Goal: Transaction & Acquisition: Book appointment/travel/reservation

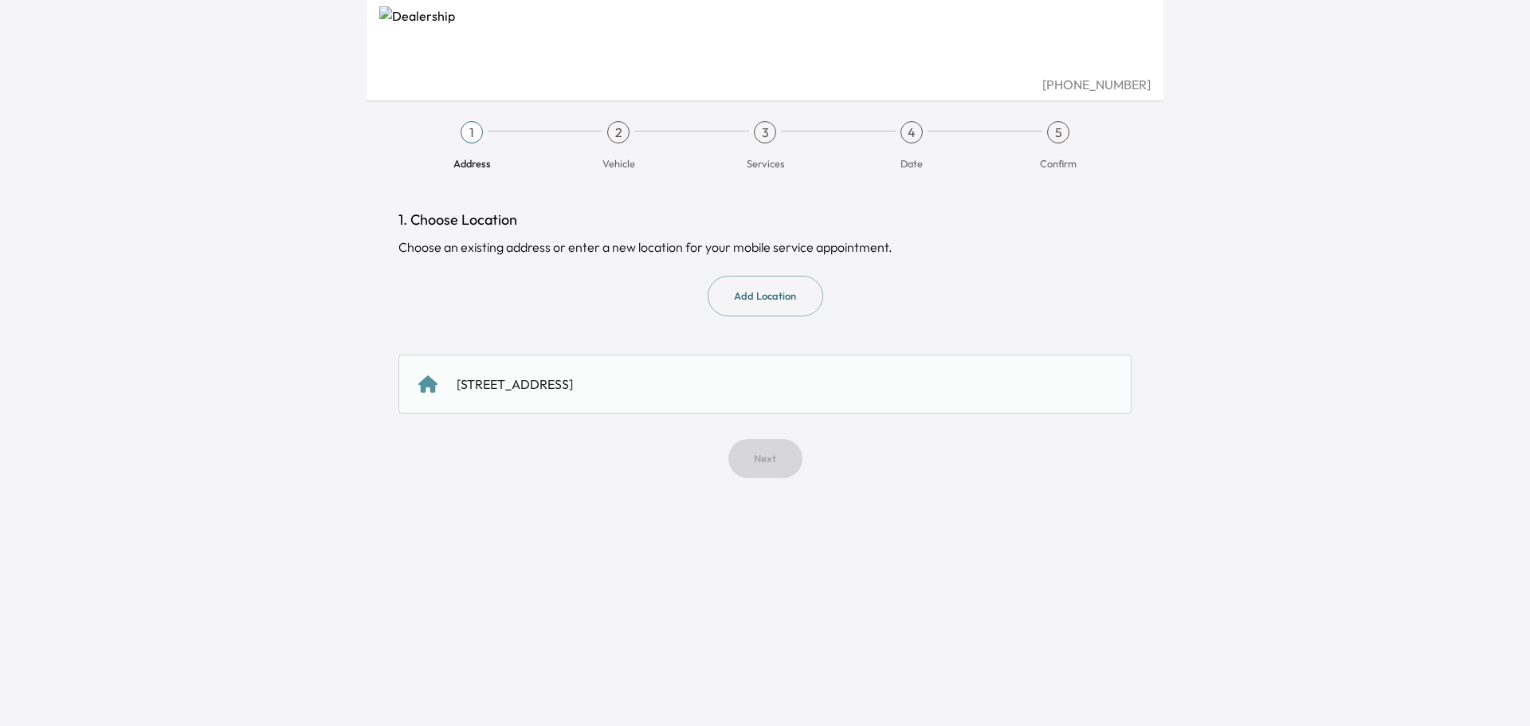
click at [759, 290] on button "Add Location" at bounding box center [766, 296] width 116 height 41
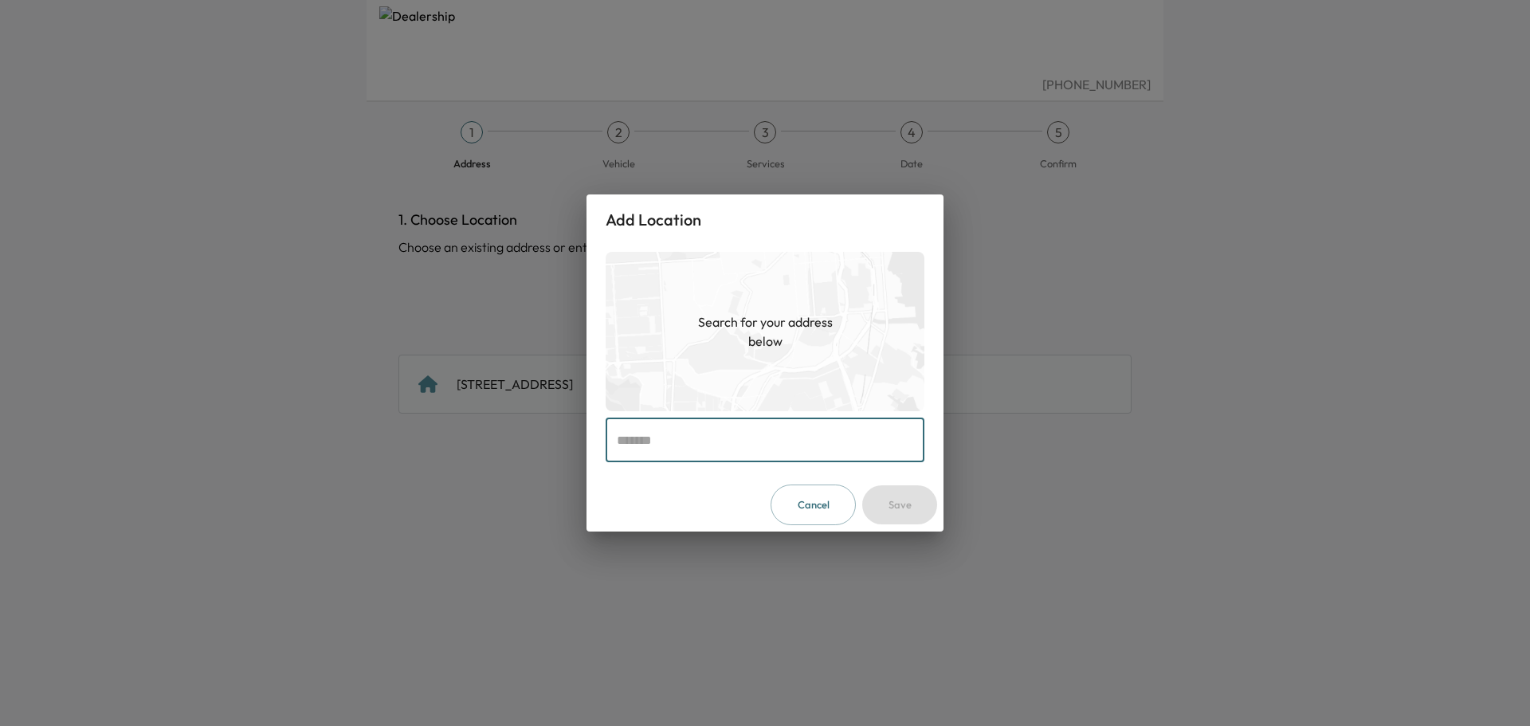
click at [751, 439] on input "text" at bounding box center [765, 440] width 319 height 45
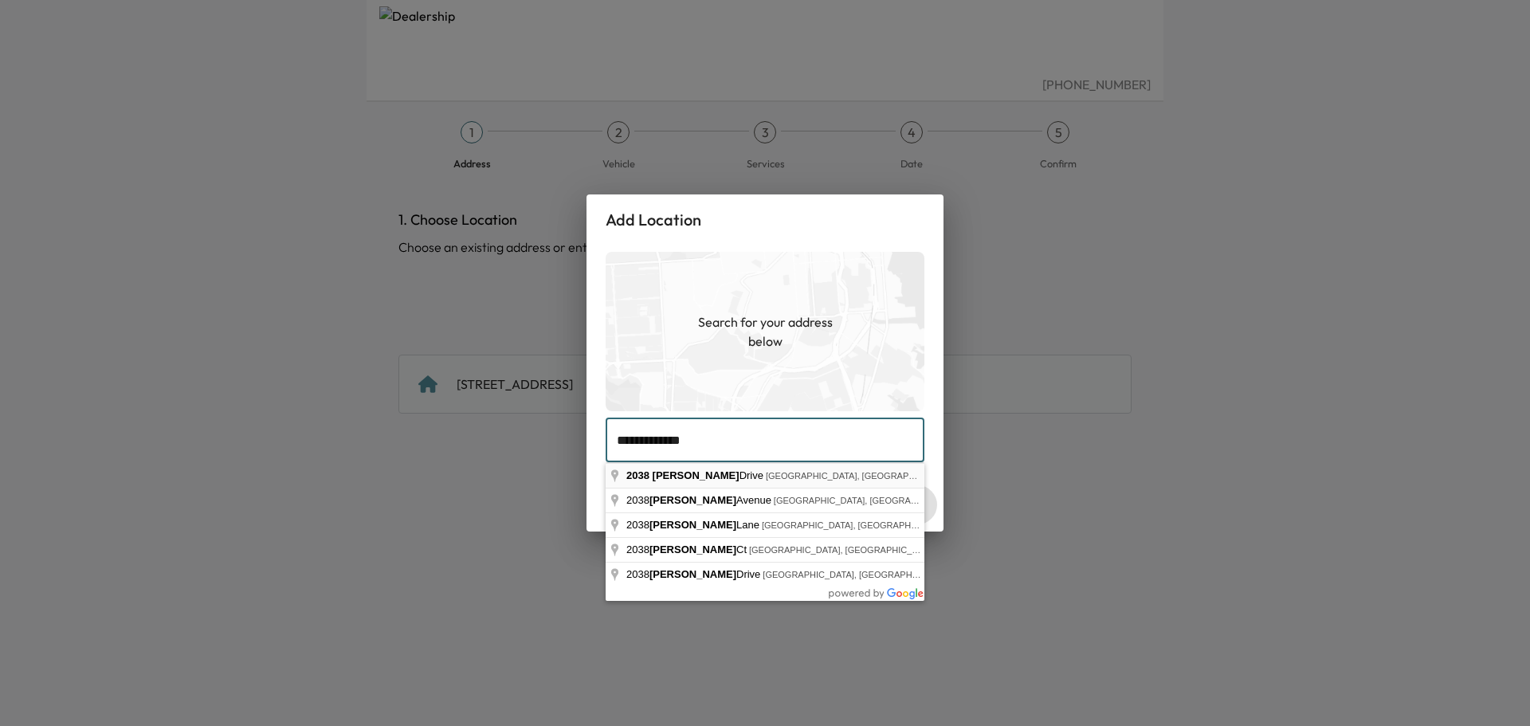
type input "**********"
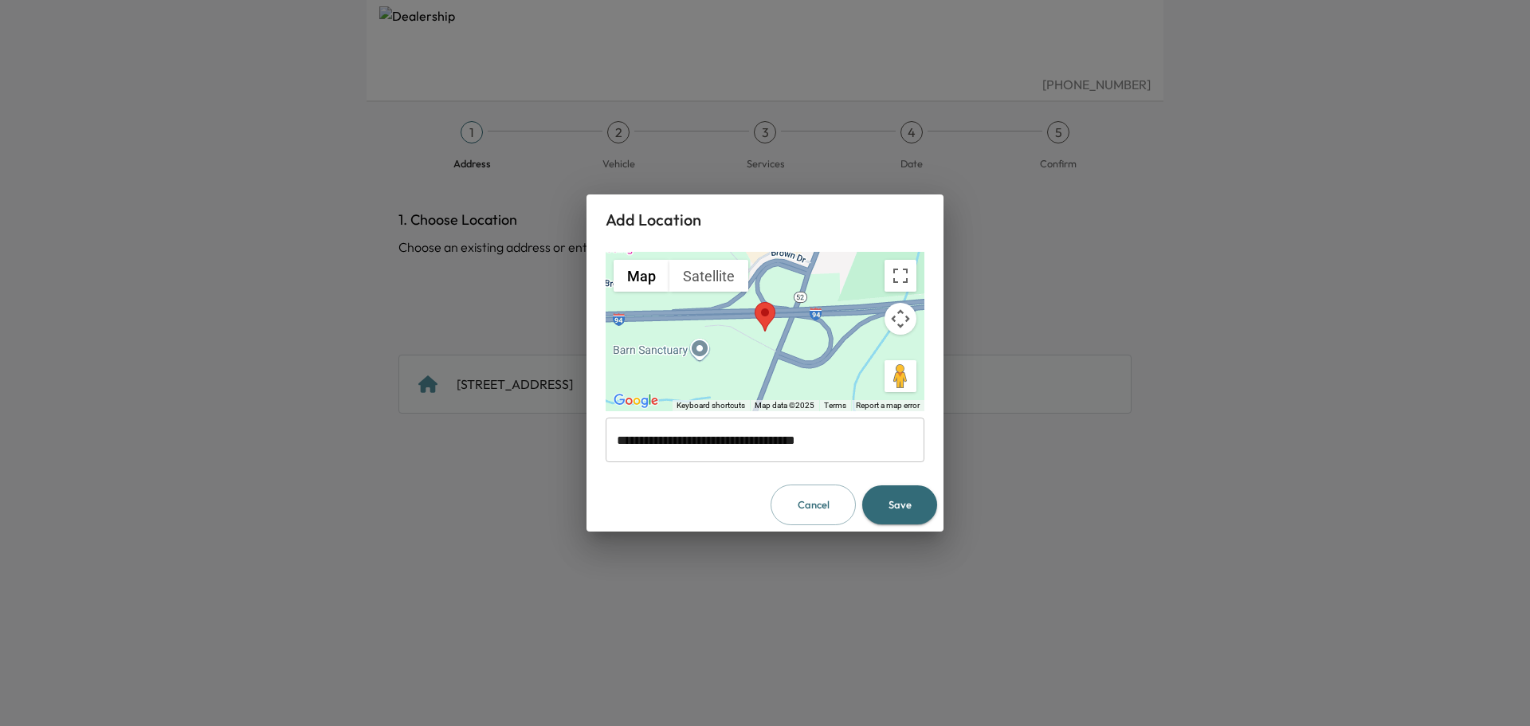
click at [890, 500] on button "Save" at bounding box center [899, 504] width 75 height 39
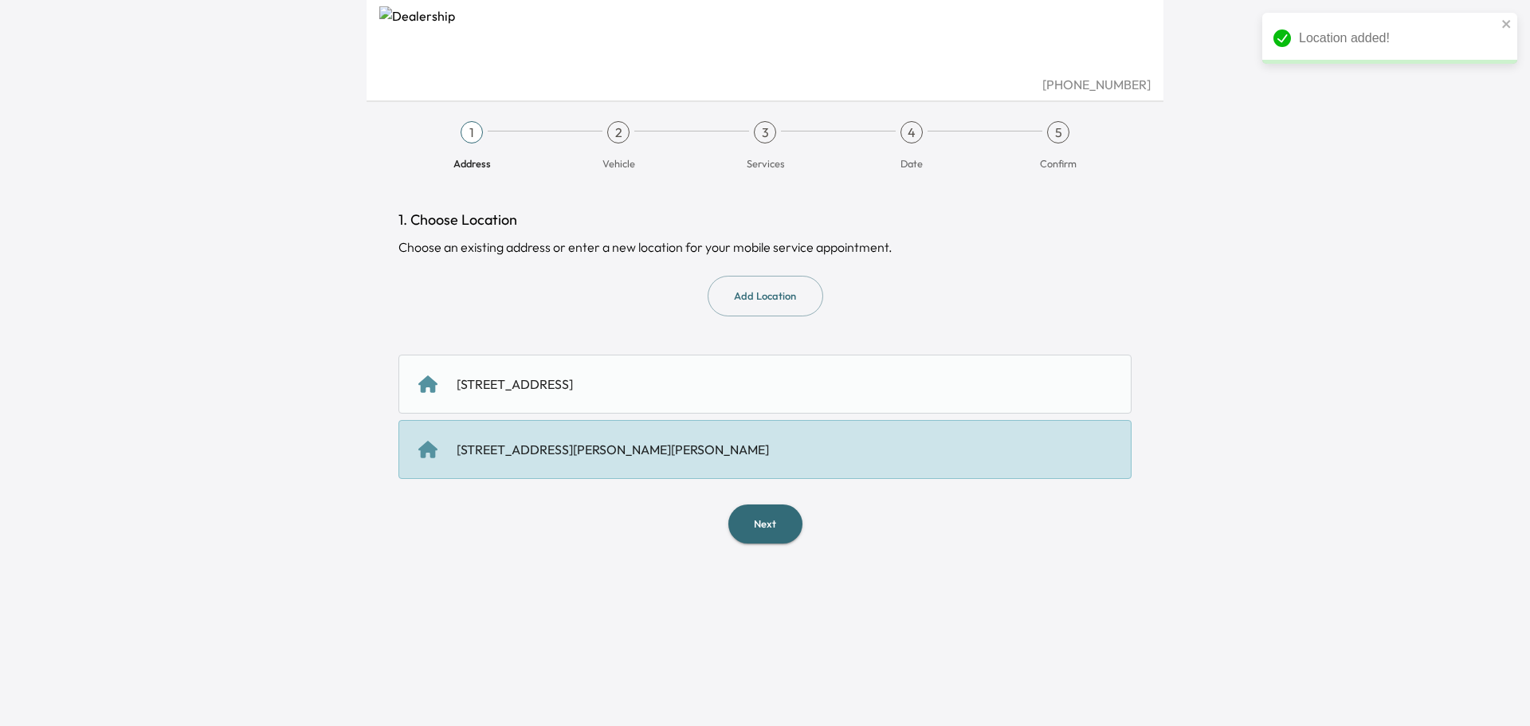
click at [573, 448] on div "[STREET_ADDRESS][PERSON_NAME][PERSON_NAME]" at bounding box center [613, 449] width 312 height 19
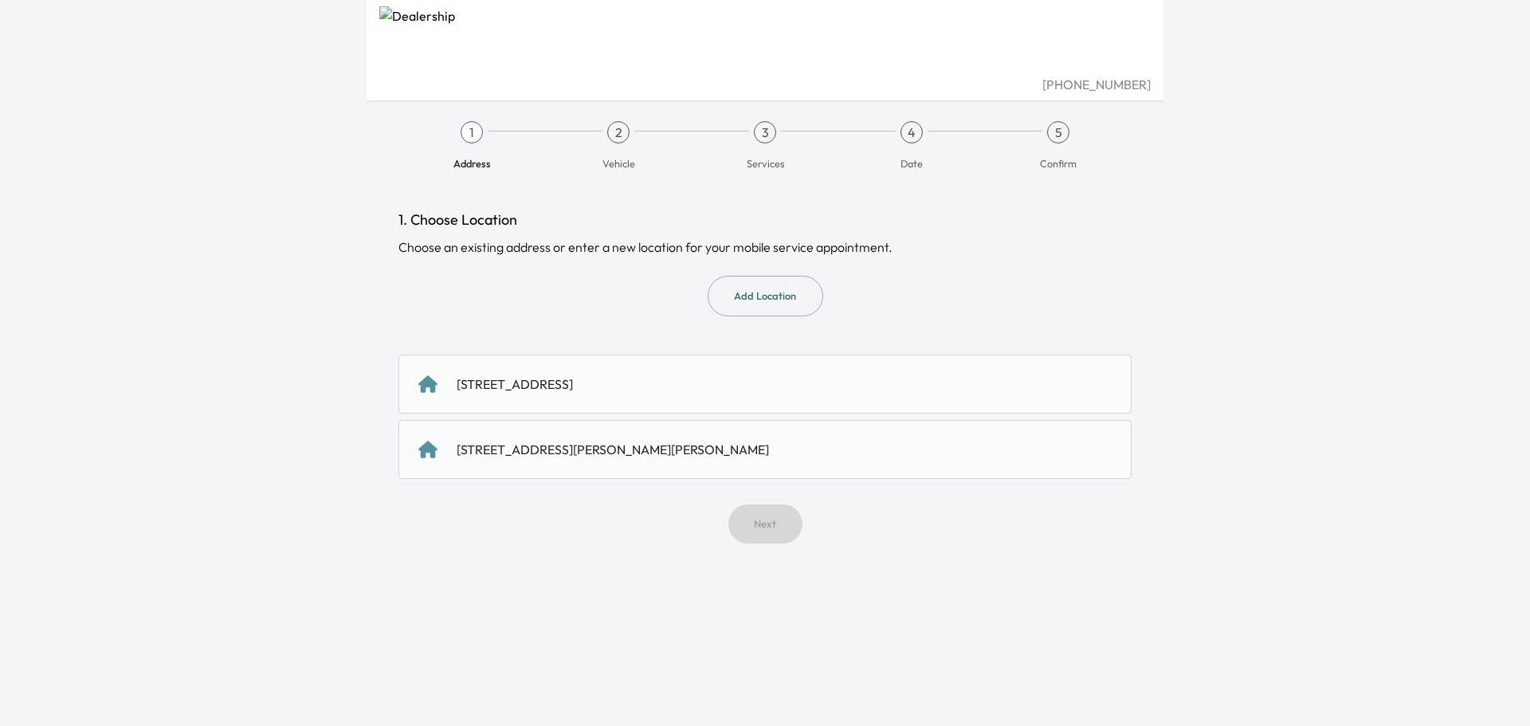
click at [638, 449] on div "[STREET_ADDRESS][PERSON_NAME][PERSON_NAME]" at bounding box center [613, 449] width 312 height 19
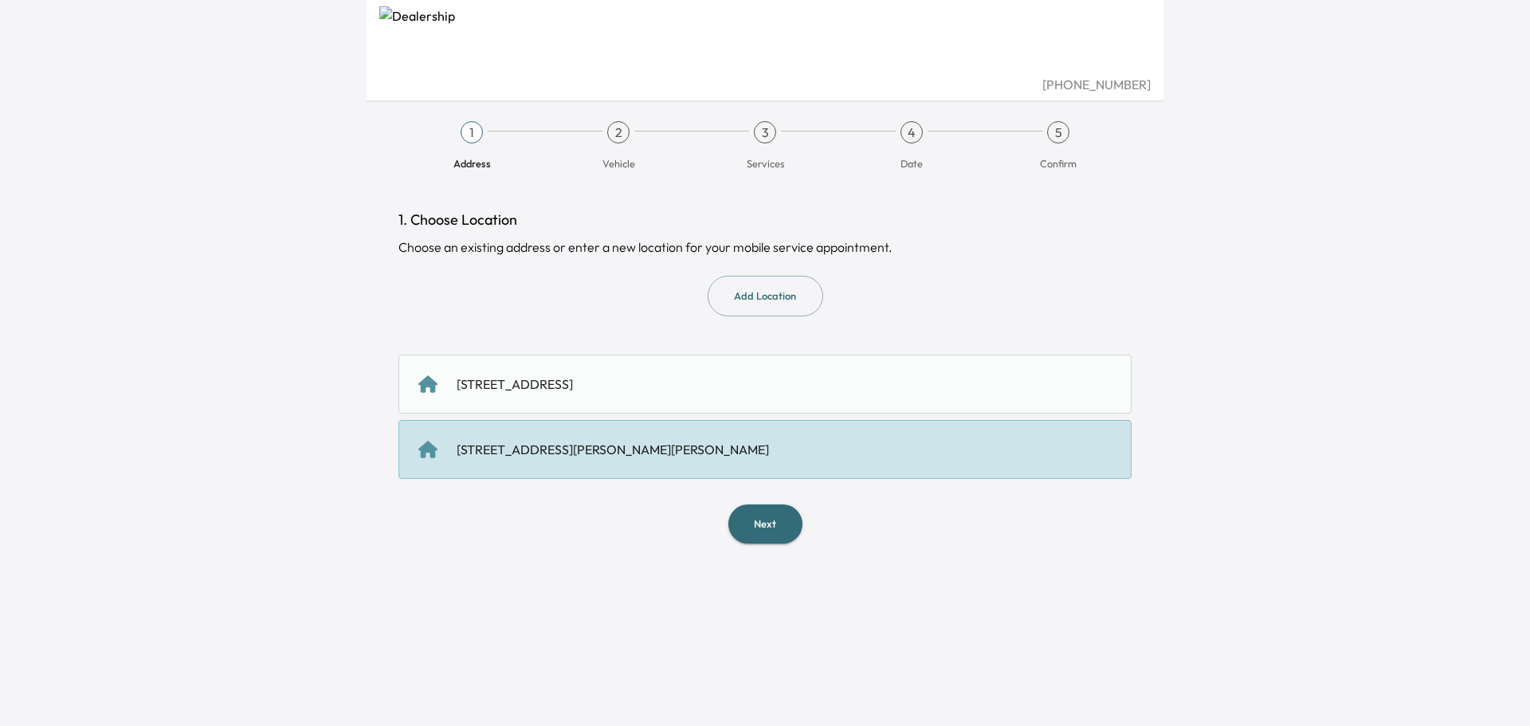
click at [774, 508] on button "Next" at bounding box center [765, 523] width 74 height 39
